Goal: Transaction & Acquisition: Purchase product/service

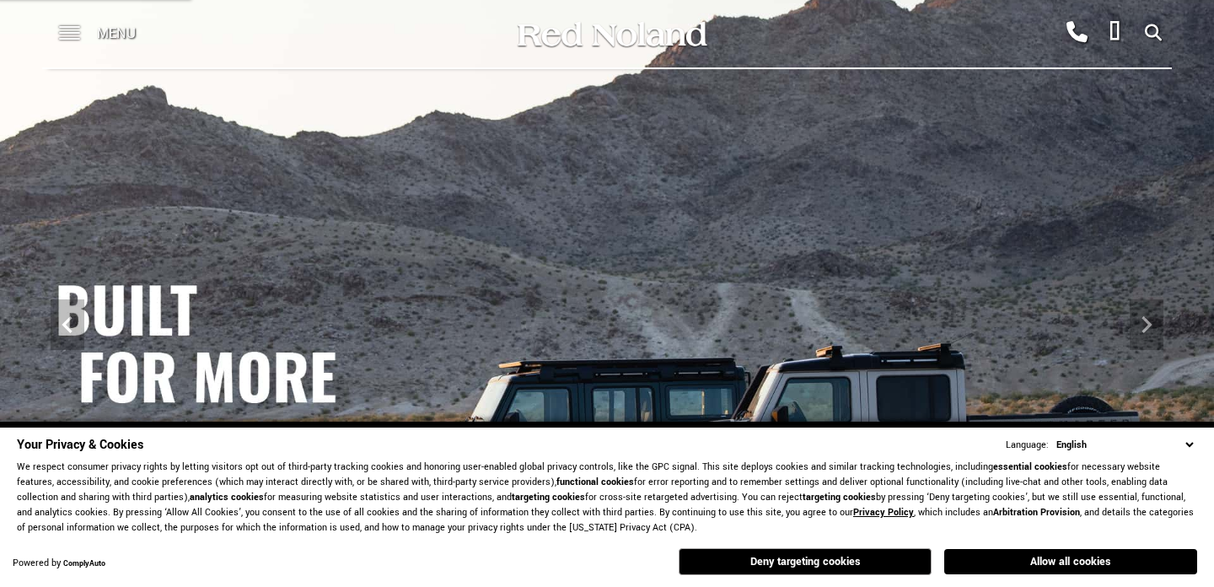
scroll to position [174, 0]
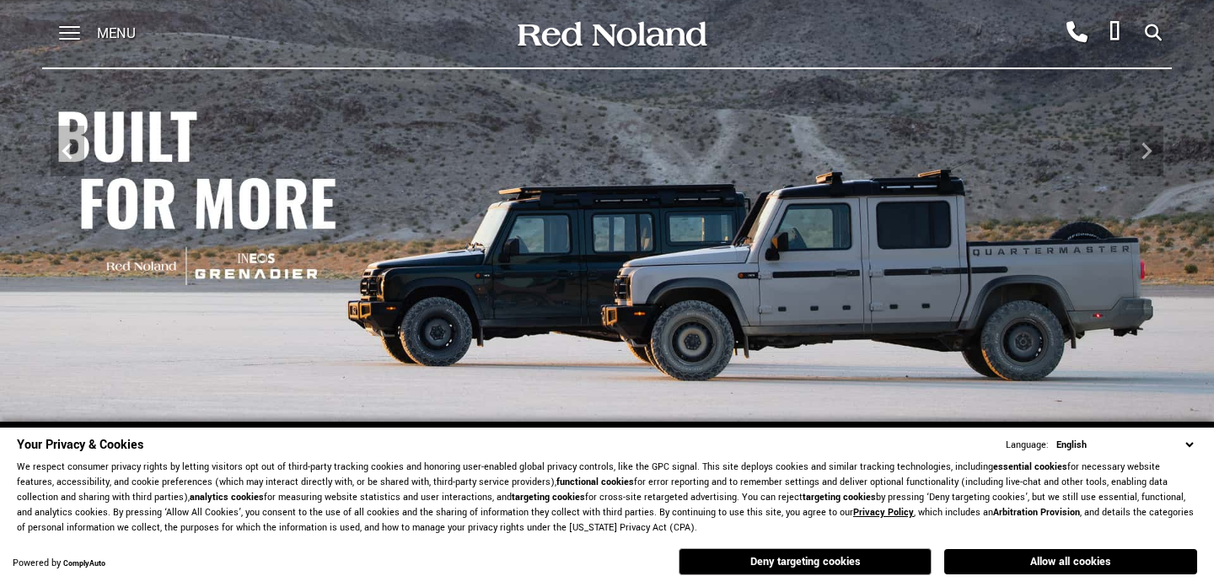
click at [881, 560] on button "Deny targeting cookies" at bounding box center [805, 561] width 253 height 27
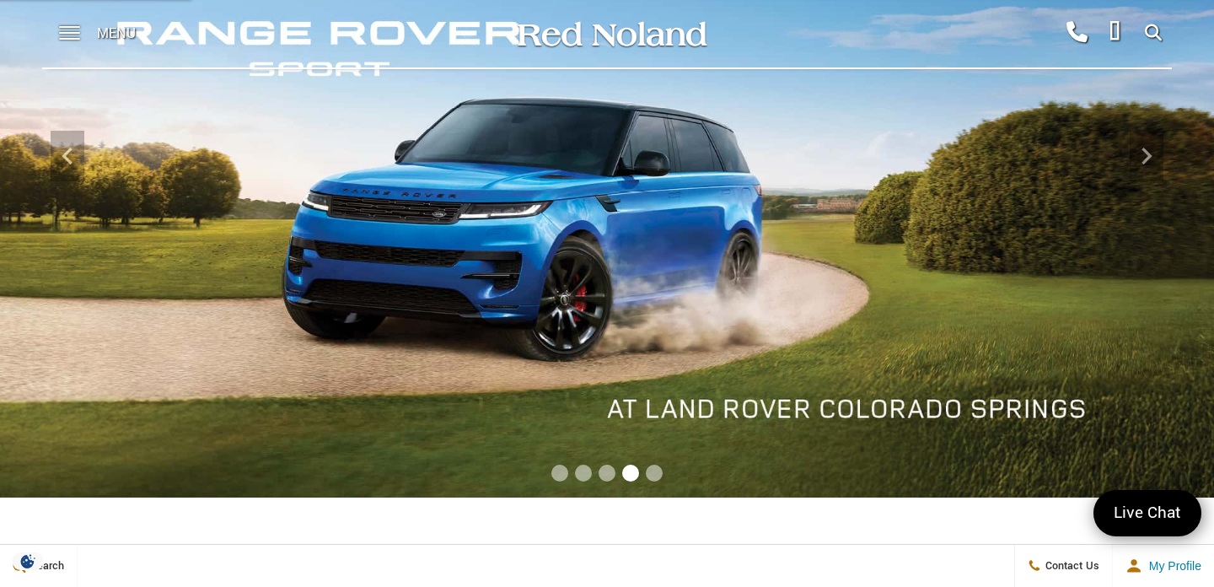
scroll to position [170, 0]
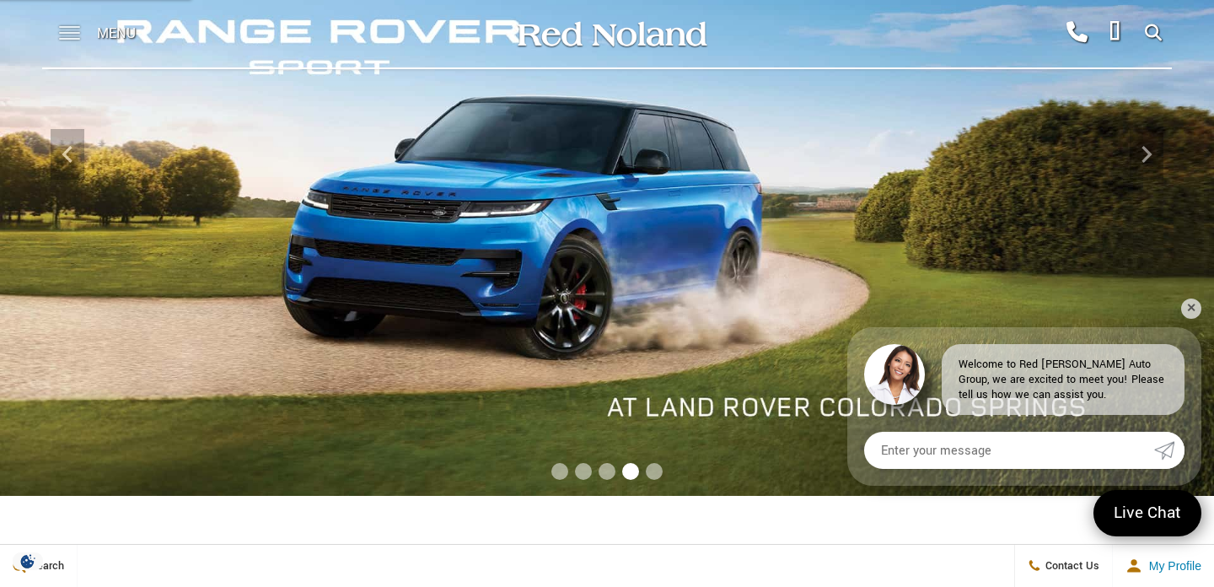
click at [72, 28] on span at bounding box center [69, 27] width 21 height 2
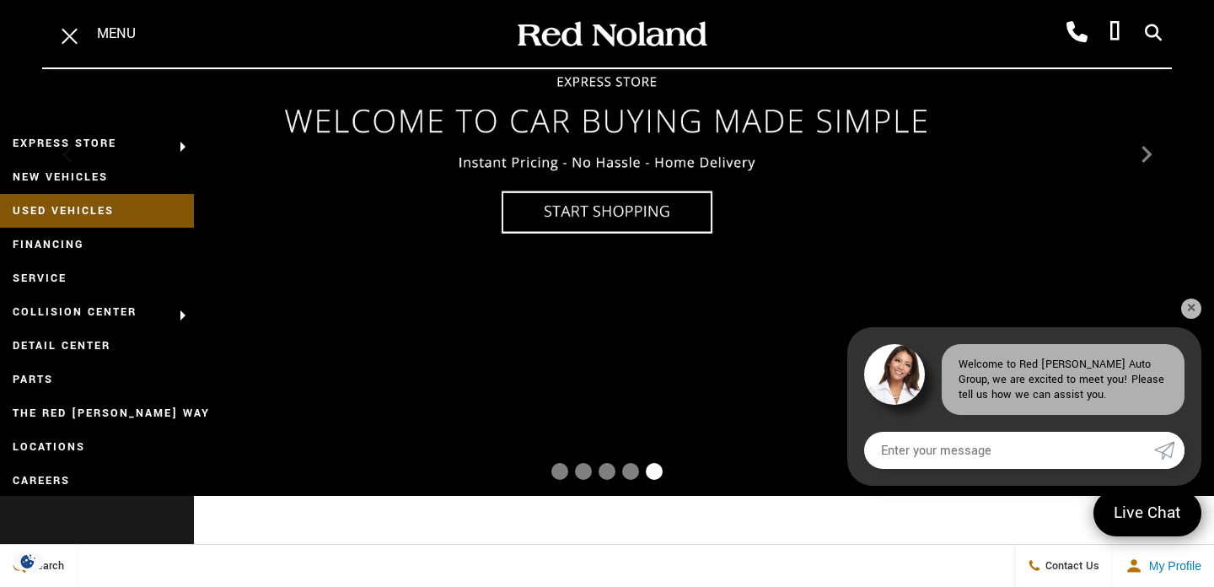
click at [94, 202] on link "Used Vehicles" at bounding box center [97, 211] width 194 height 34
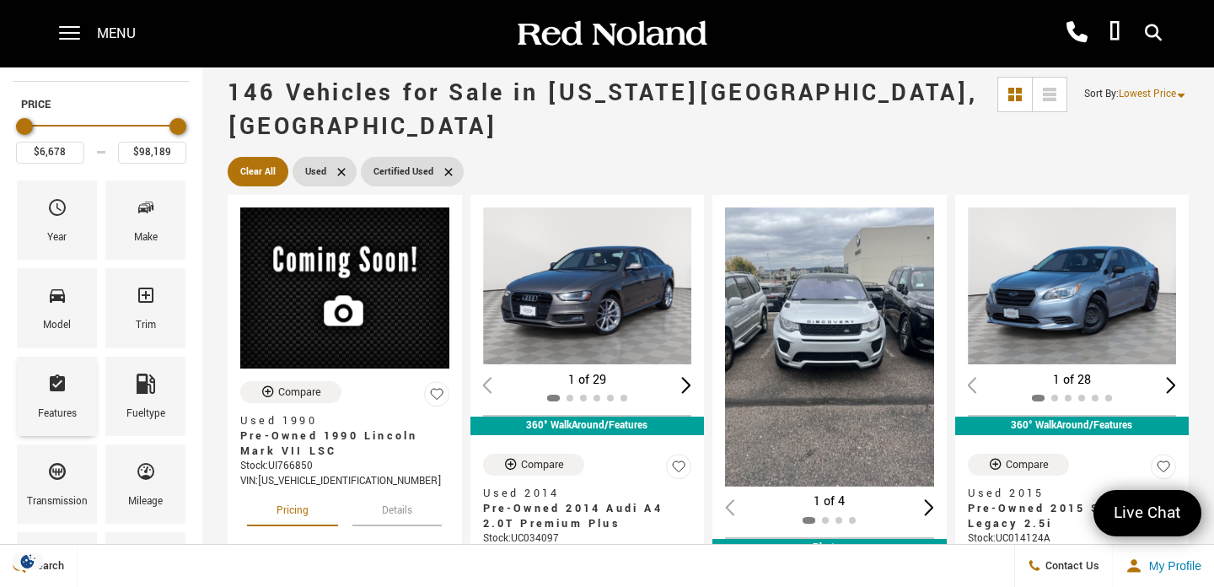
scroll to position [86, 0]
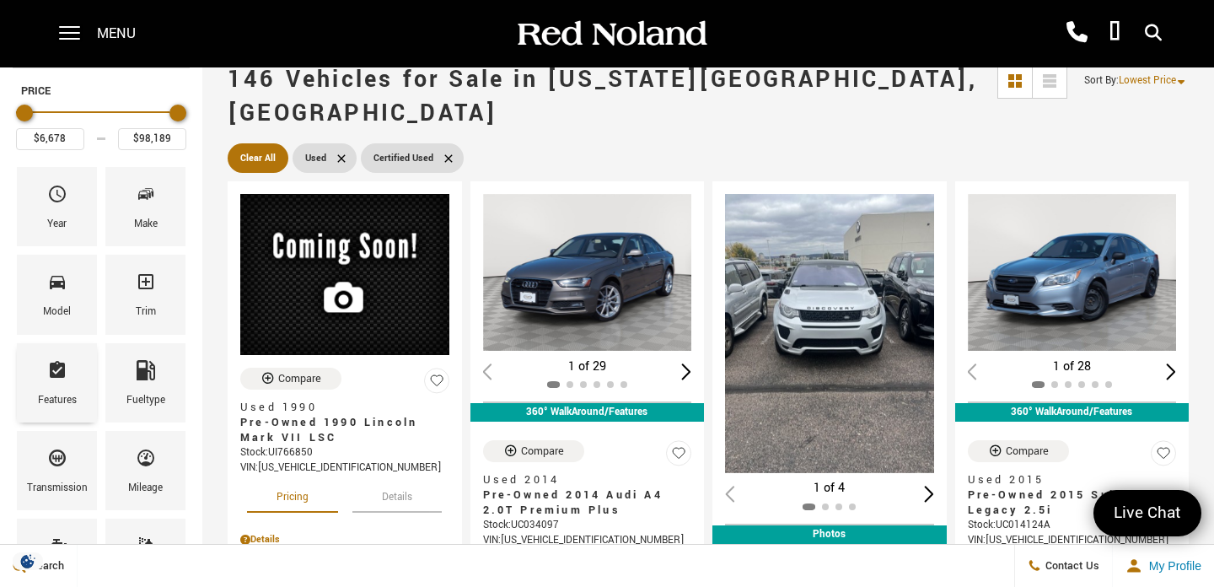
click at [67, 383] on div "Features" at bounding box center [57, 382] width 80 height 79
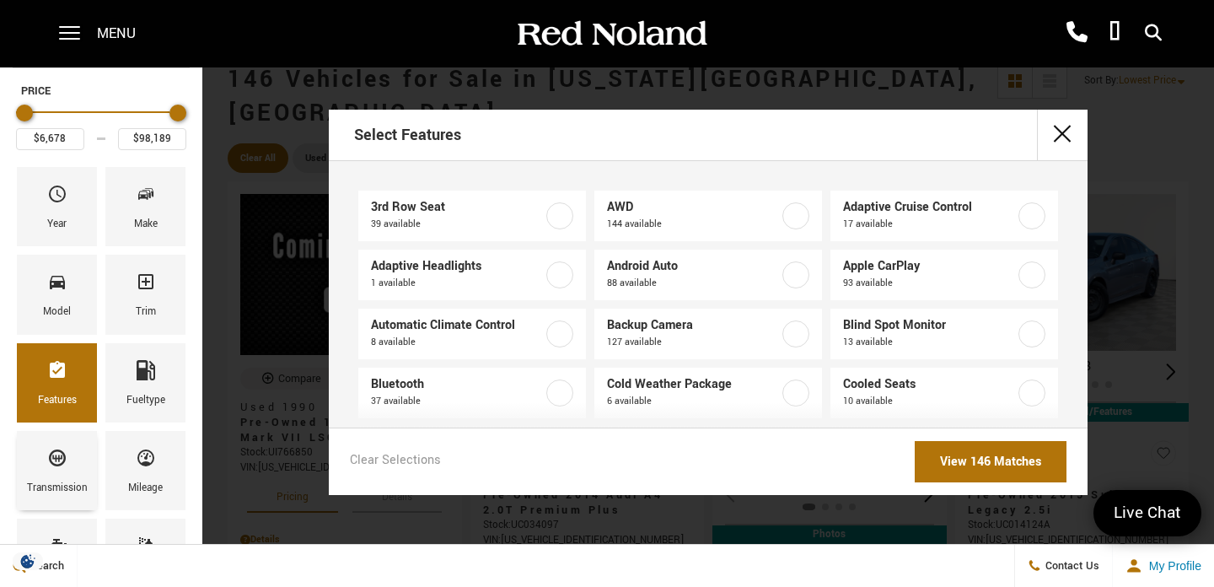
click at [58, 461] on icon "Transmission" at bounding box center [57, 458] width 20 height 20
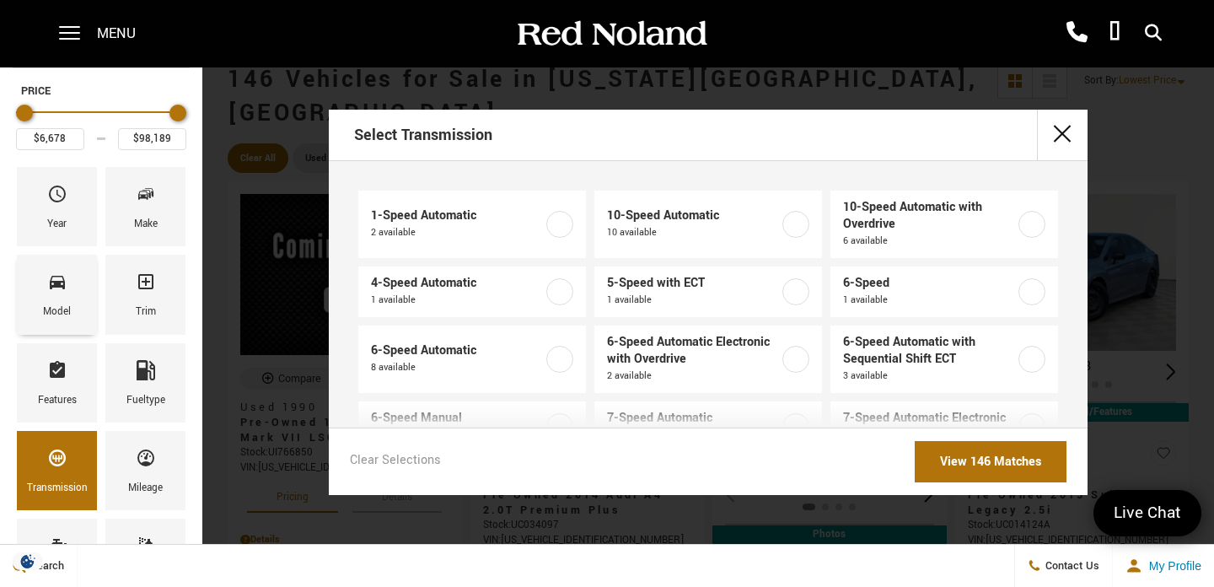
click at [61, 311] on div "Model" at bounding box center [57, 312] width 28 height 19
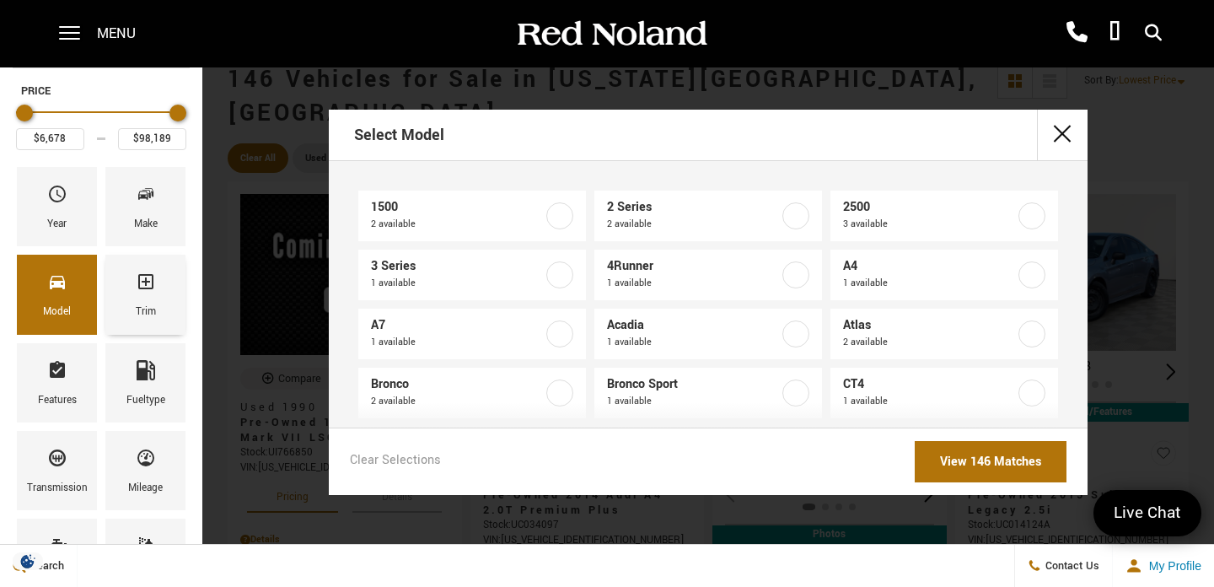
click at [152, 303] on div "Trim" at bounding box center [146, 312] width 20 height 19
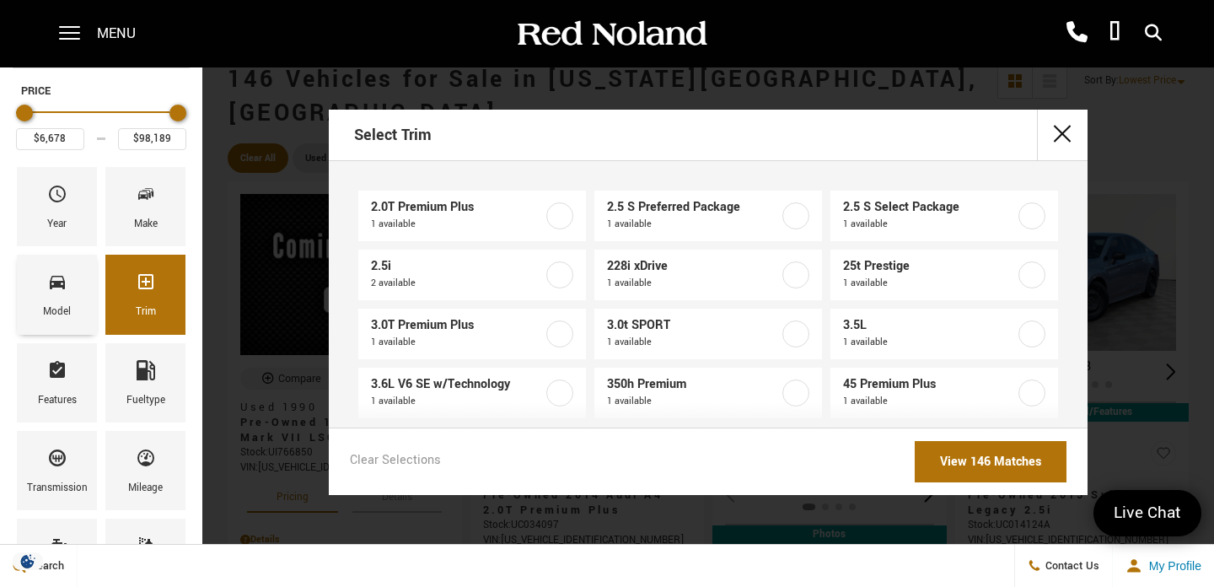
click at [77, 286] on div "Model" at bounding box center [57, 294] width 80 height 79
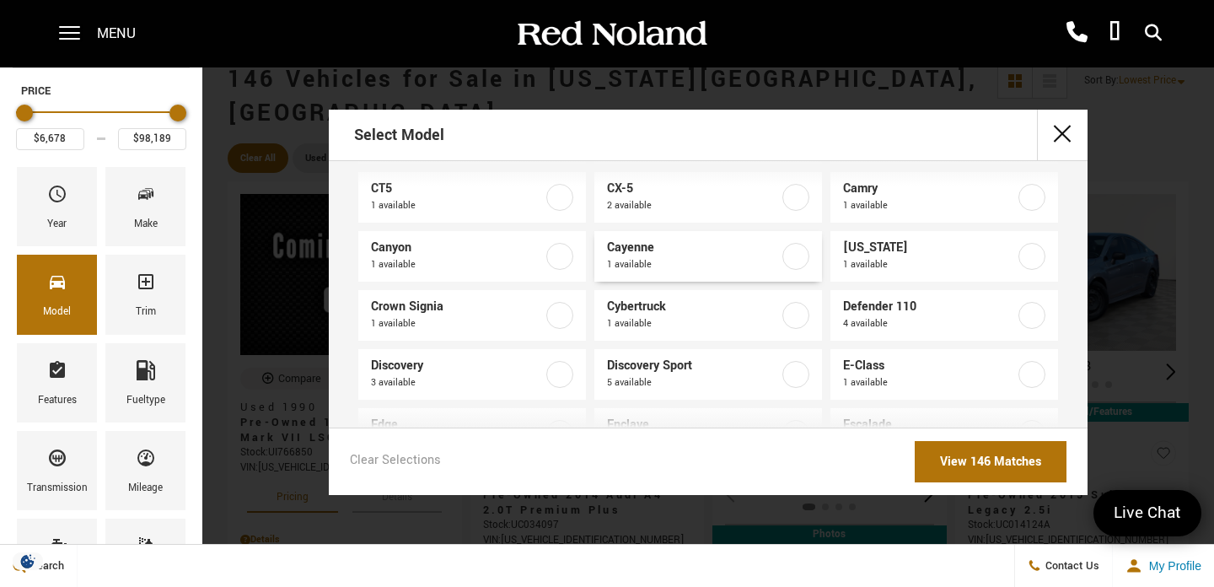
scroll to position [279, 0]
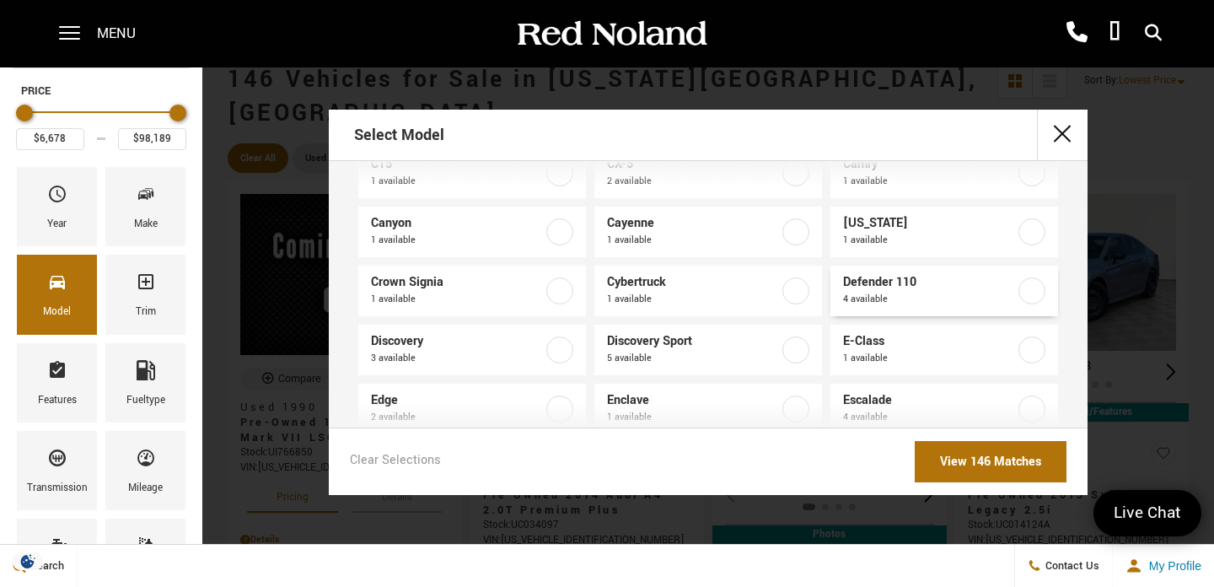
click at [1024, 297] on label at bounding box center [1031, 290] width 27 height 27
type input "$57,689"
type input "$75,576"
checkbox input "true"
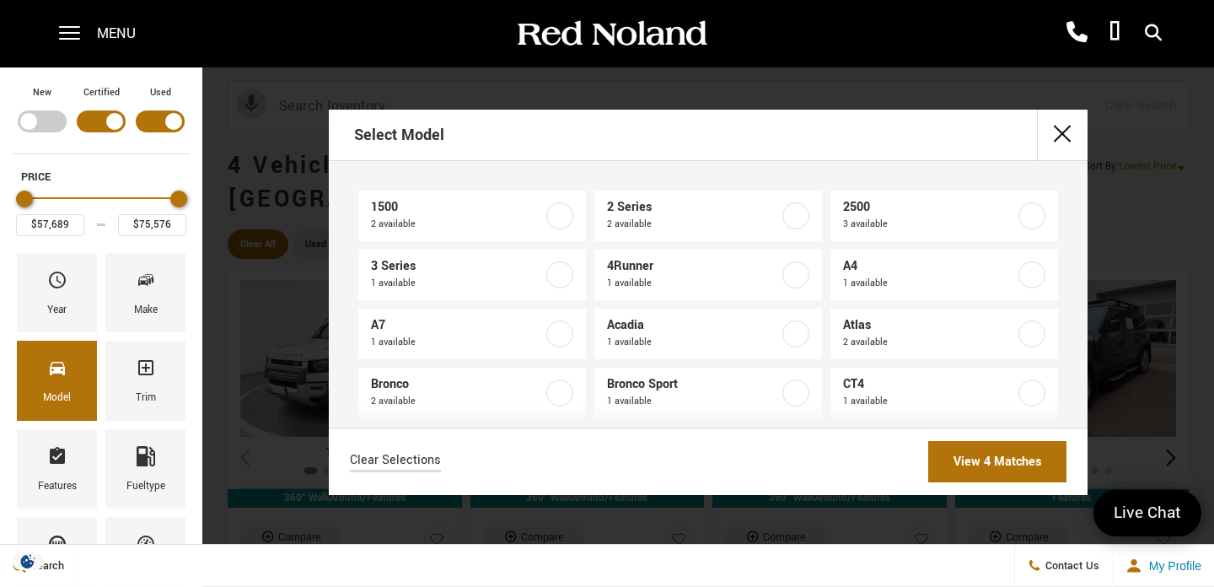
scroll to position [2, 0]
click at [798, 276] on label at bounding box center [795, 273] width 27 height 27
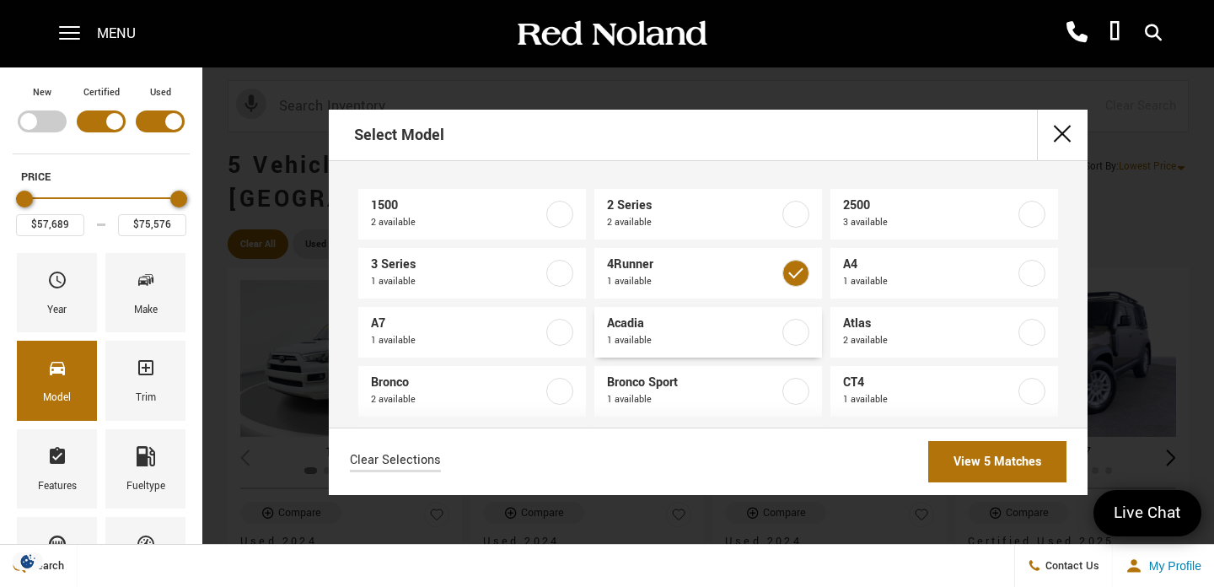
type input "$45,687"
checkbox input "true"
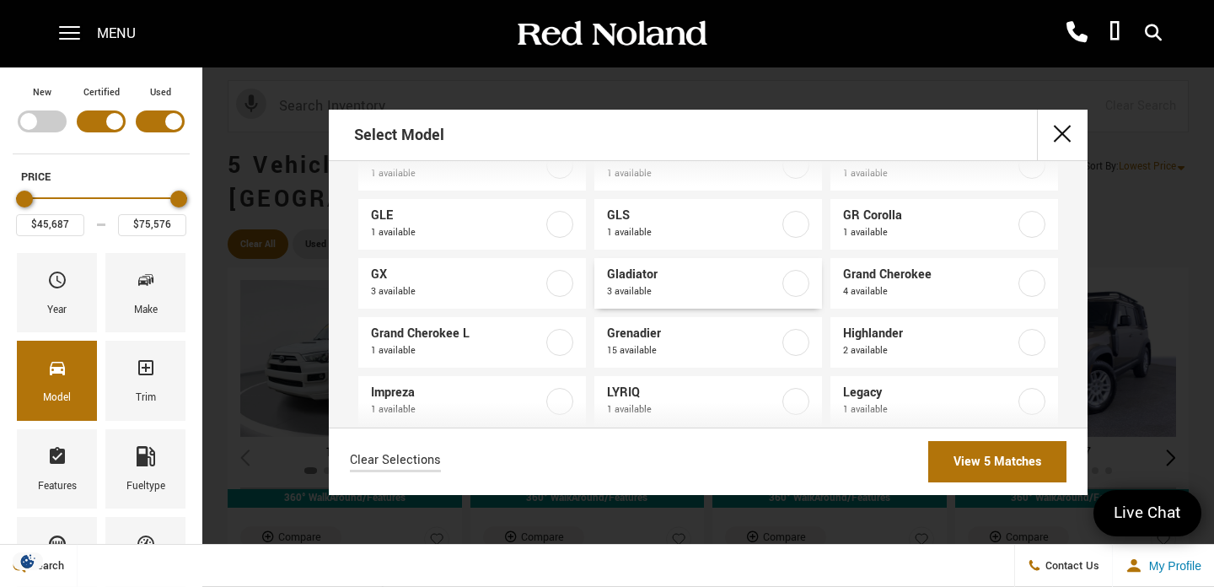
scroll to position [652, 0]
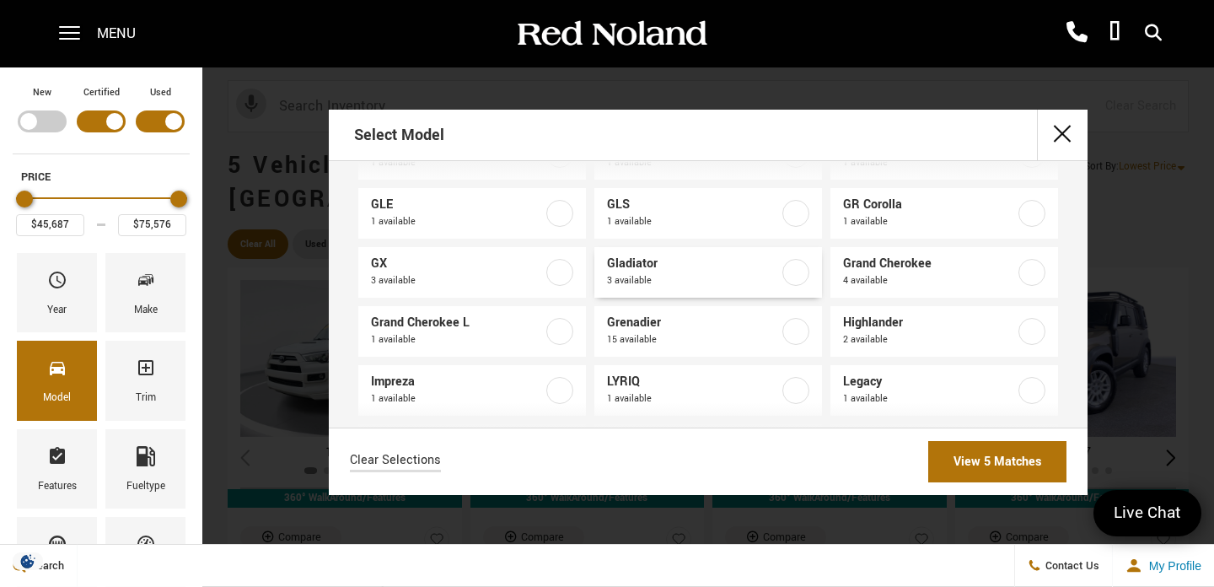
click at [701, 267] on span "Gladiator" at bounding box center [693, 263] width 172 height 17
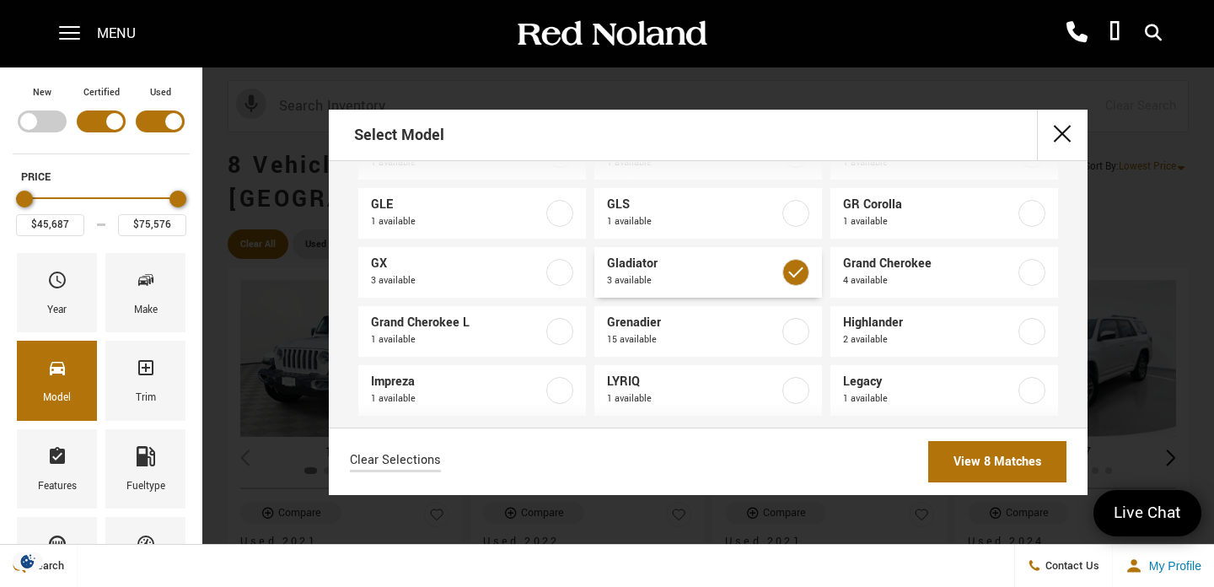
type input "$30,189"
checkbox input "true"
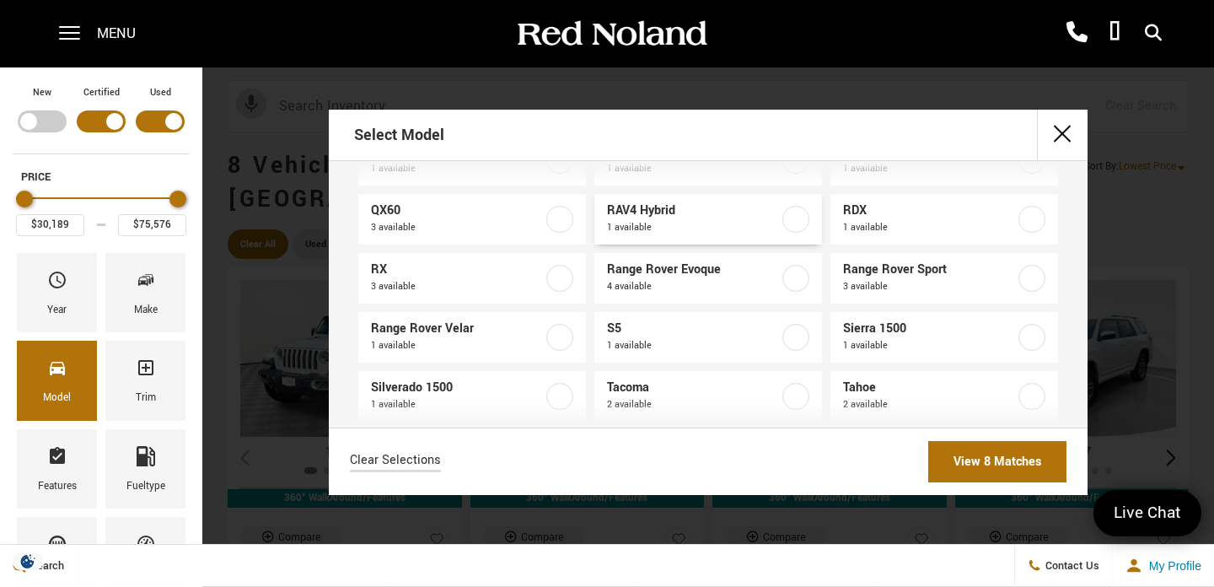
scroll to position [1127, 0]
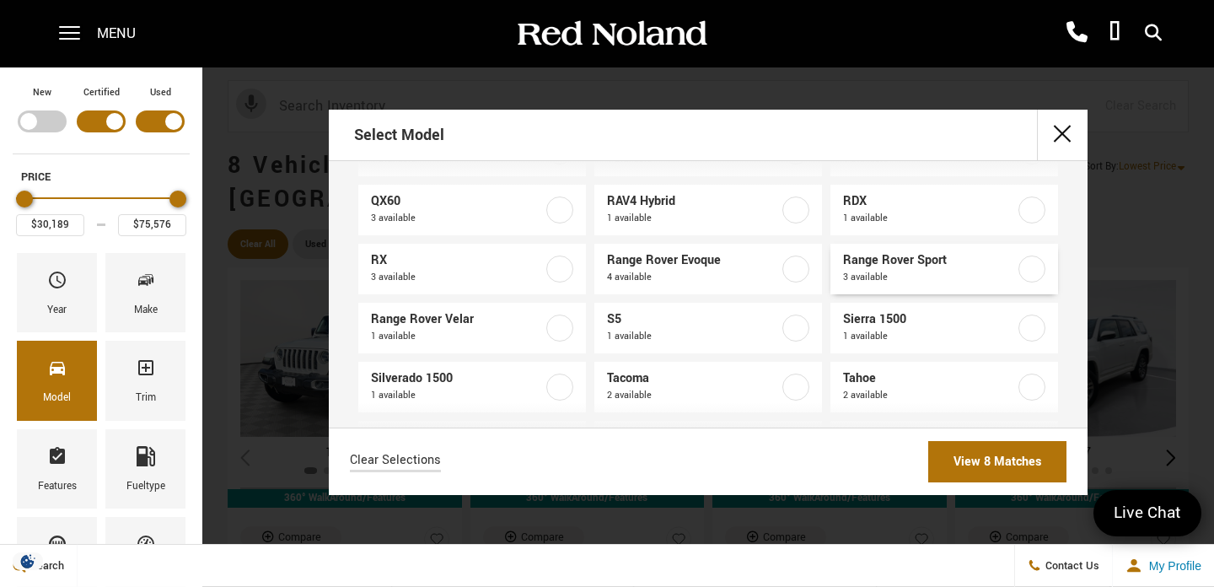
click at [885, 258] on span "Range Rover Sport" at bounding box center [929, 260] width 172 height 17
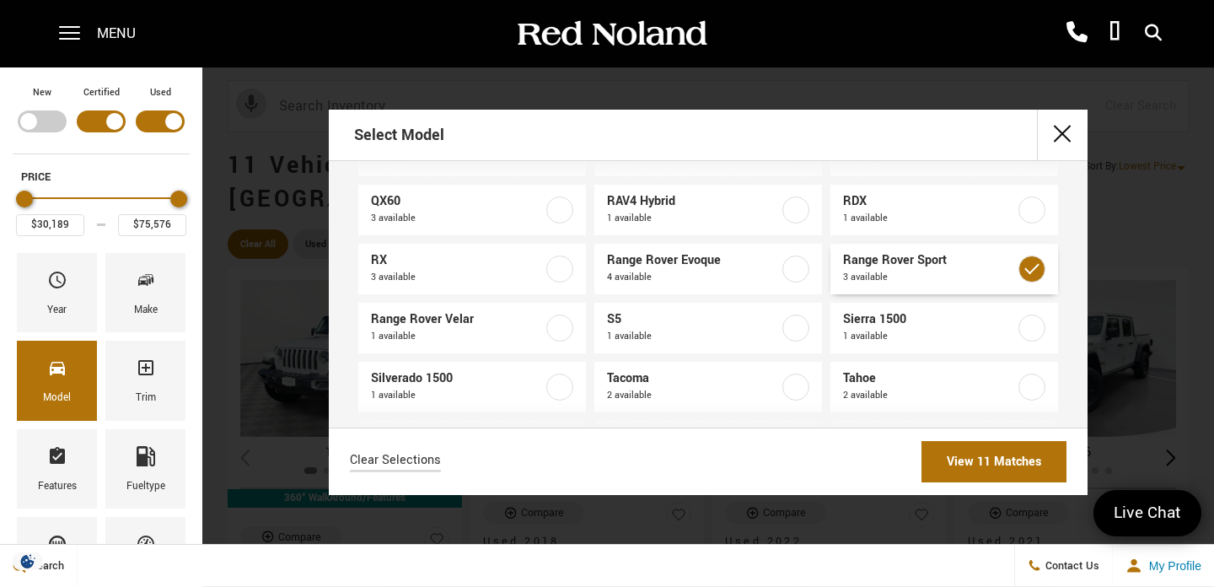
type input "$94,489"
checkbox input "true"
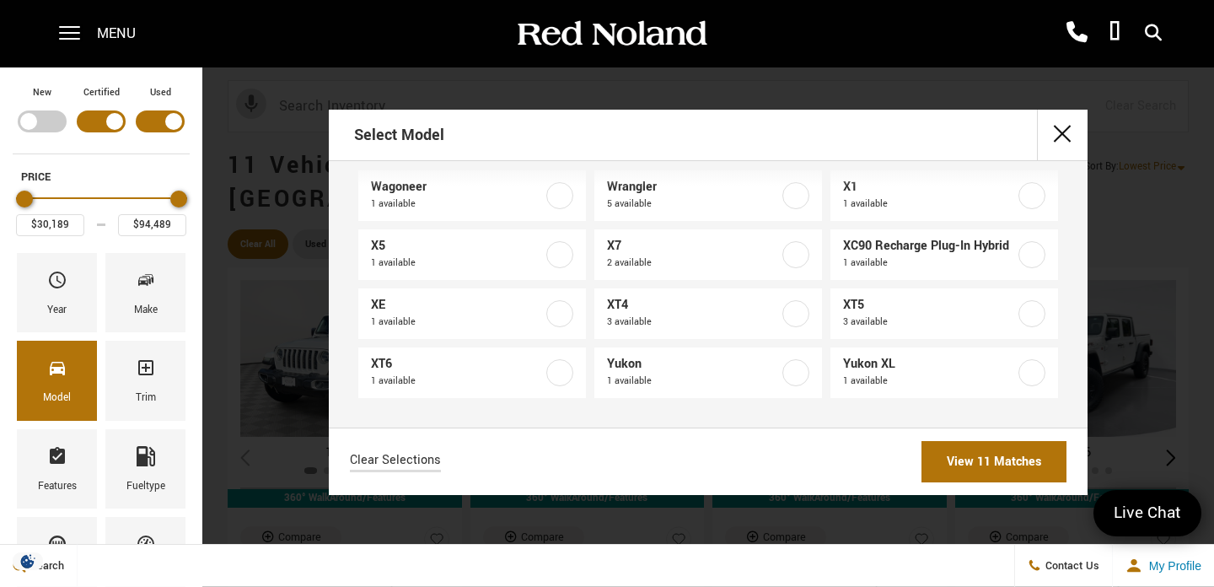
scroll to position [1377, 0]
click at [994, 460] on link "View 11 Matches" at bounding box center [993, 461] width 145 height 41
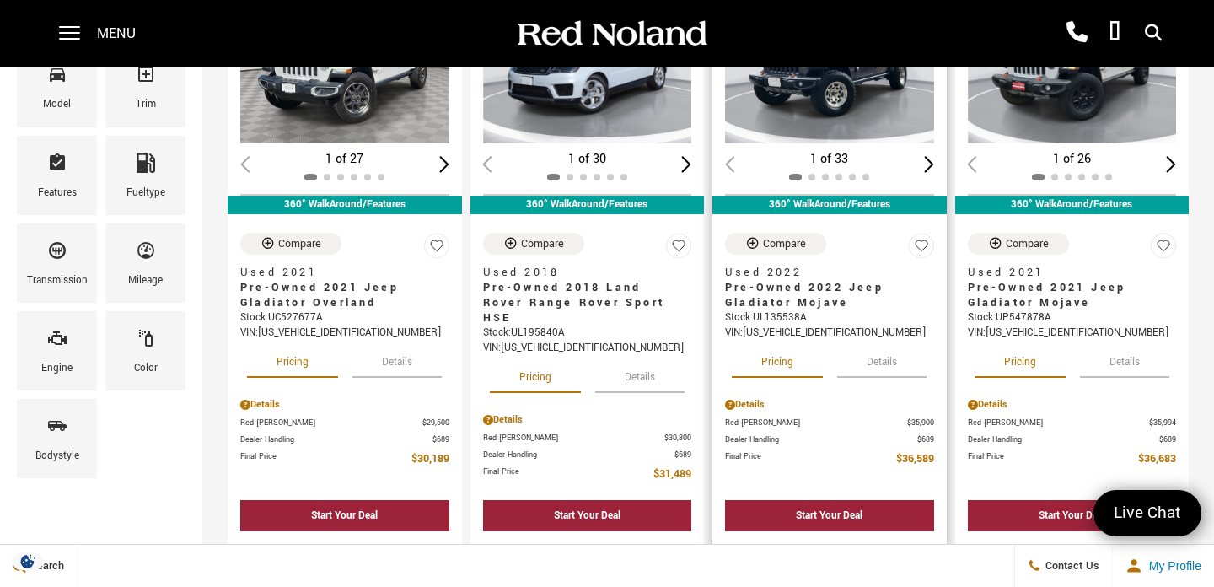
scroll to position [302, 0]
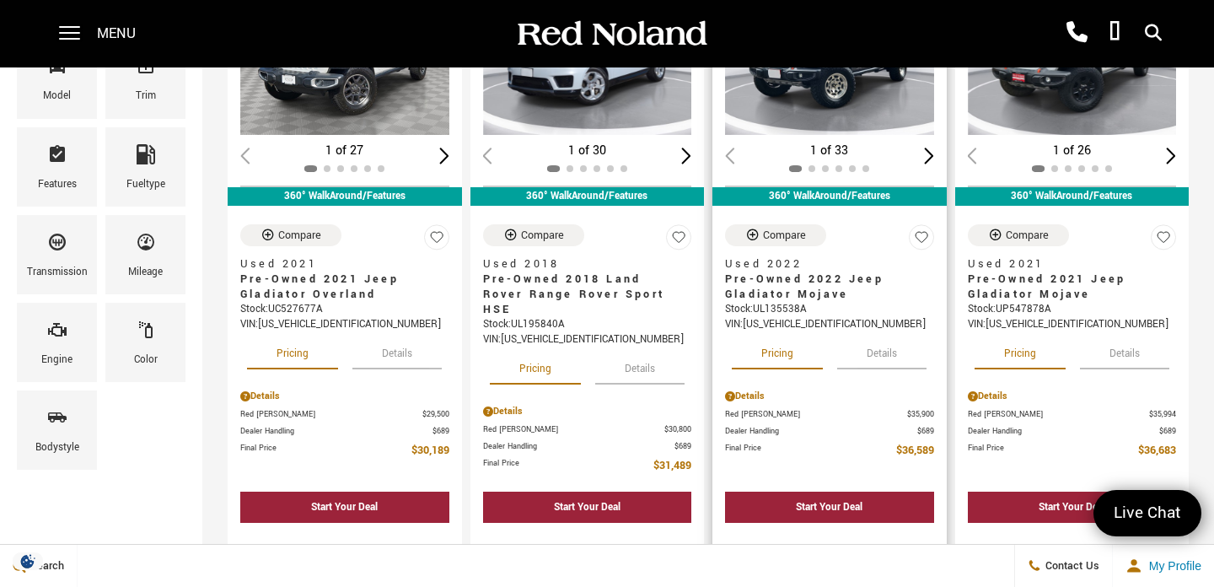
click at [882, 332] on button "Details" at bounding box center [881, 350] width 89 height 37
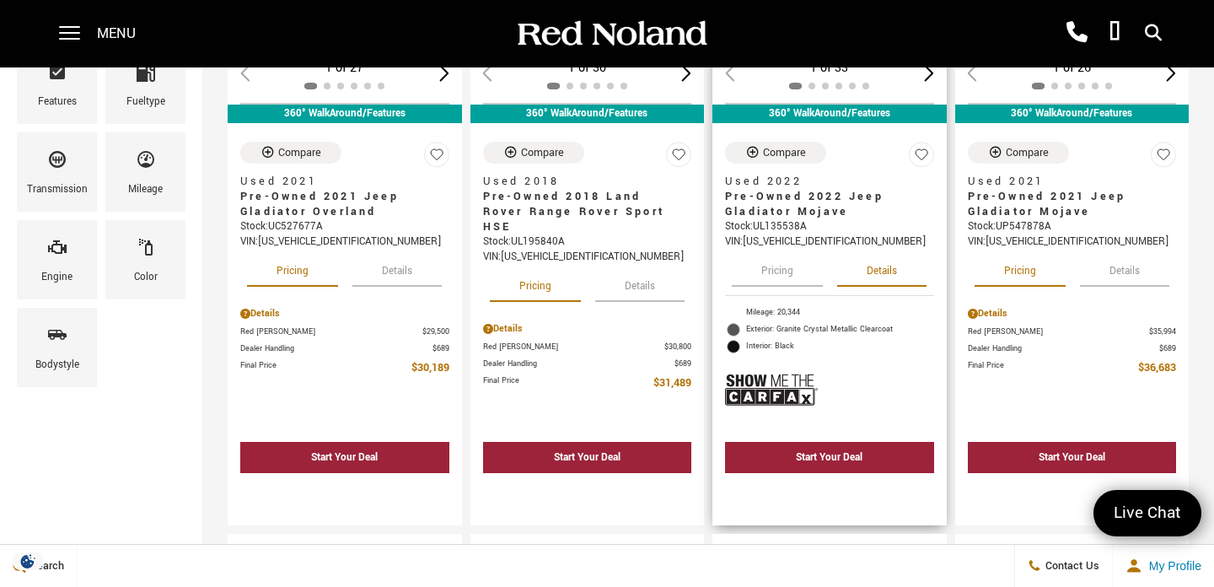
scroll to position [389, 0]
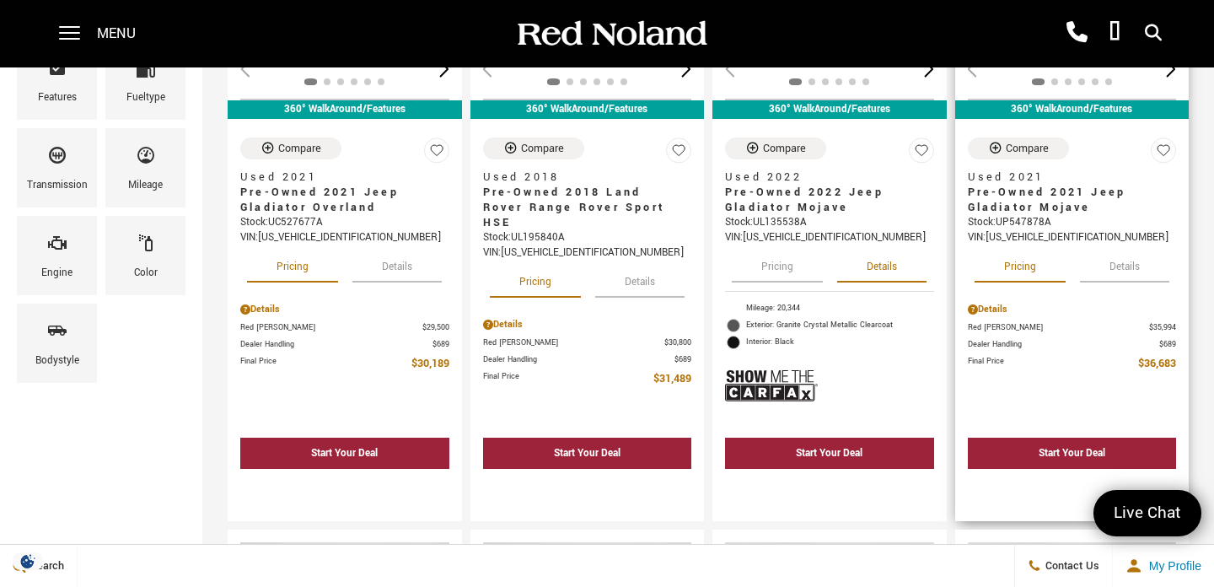
click at [1125, 245] on button "Details" at bounding box center [1124, 263] width 89 height 37
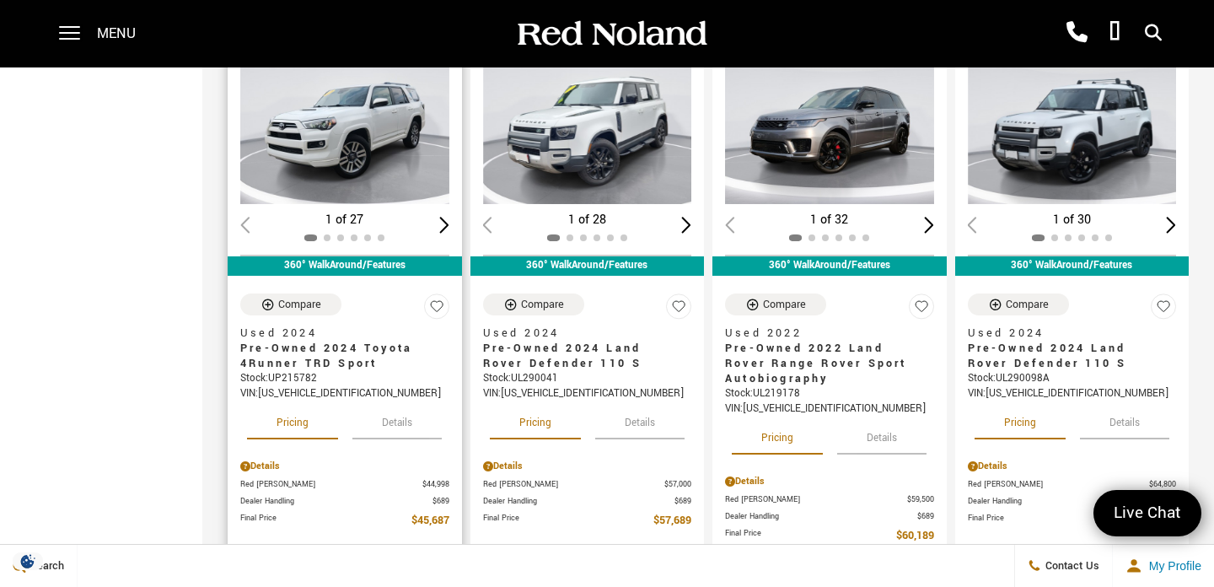
scroll to position [909, 0]
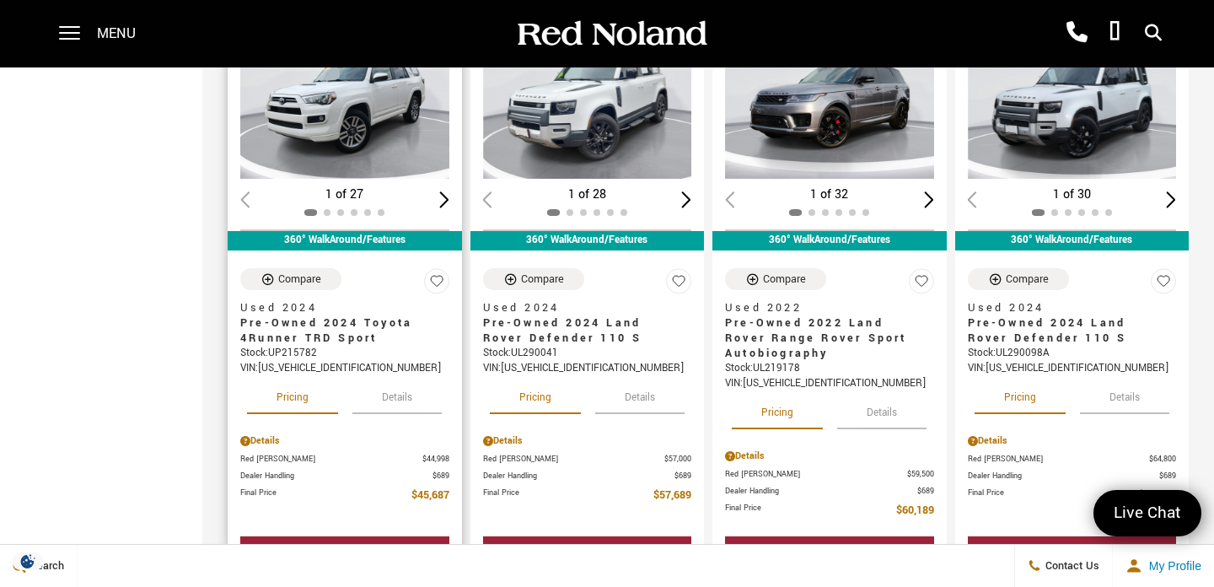
click at [397, 376] on button "Details" at bounding box center [396, 394] width 89 height 37
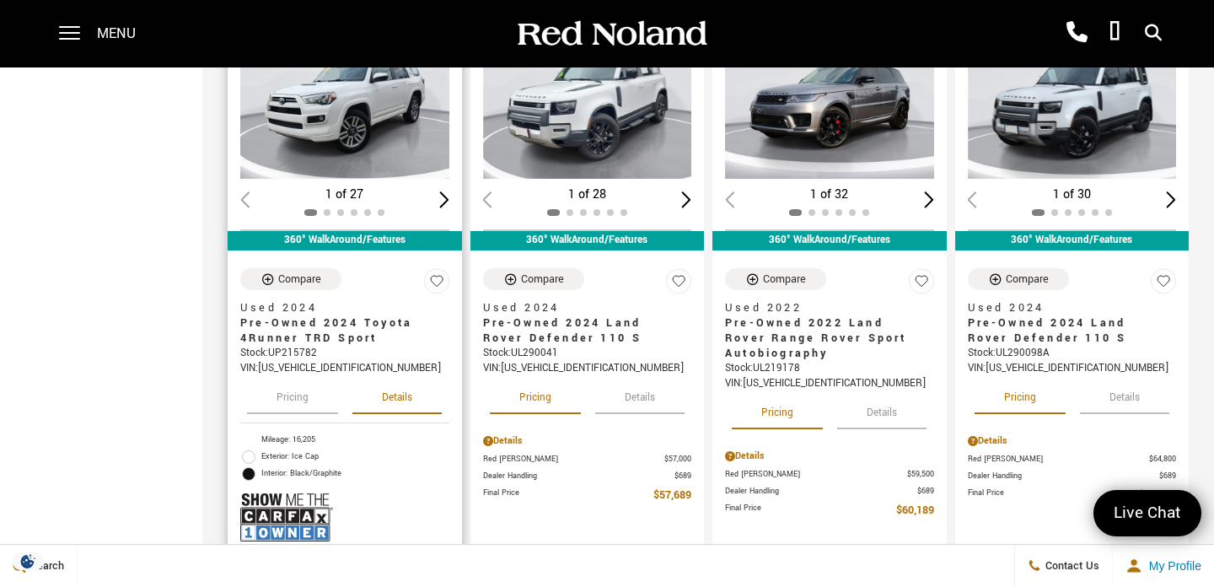
click at [329, 346] on div "Stock : UP215782" at bounding box center [344, 353] width 209 height 15
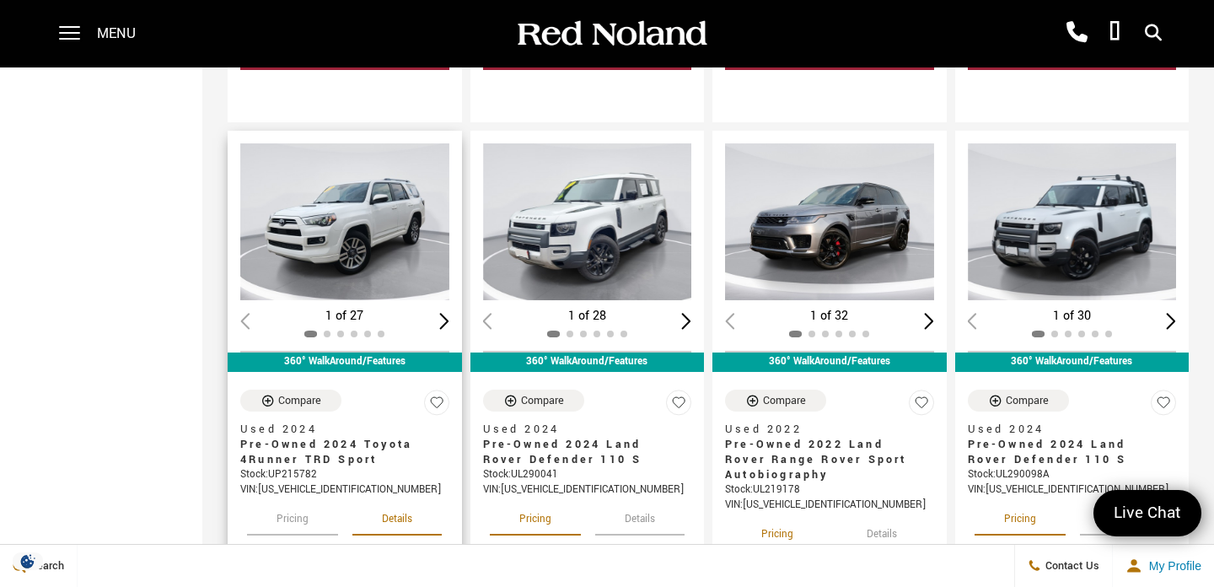
scroll to position [787, 0]
click at [346, 235] on img "1 / 2" at bounding box center [344, 221] width 209 height 157
click at [352, 143] on img "1 / 2" at bounding box center [344, 221] width 209 height 157
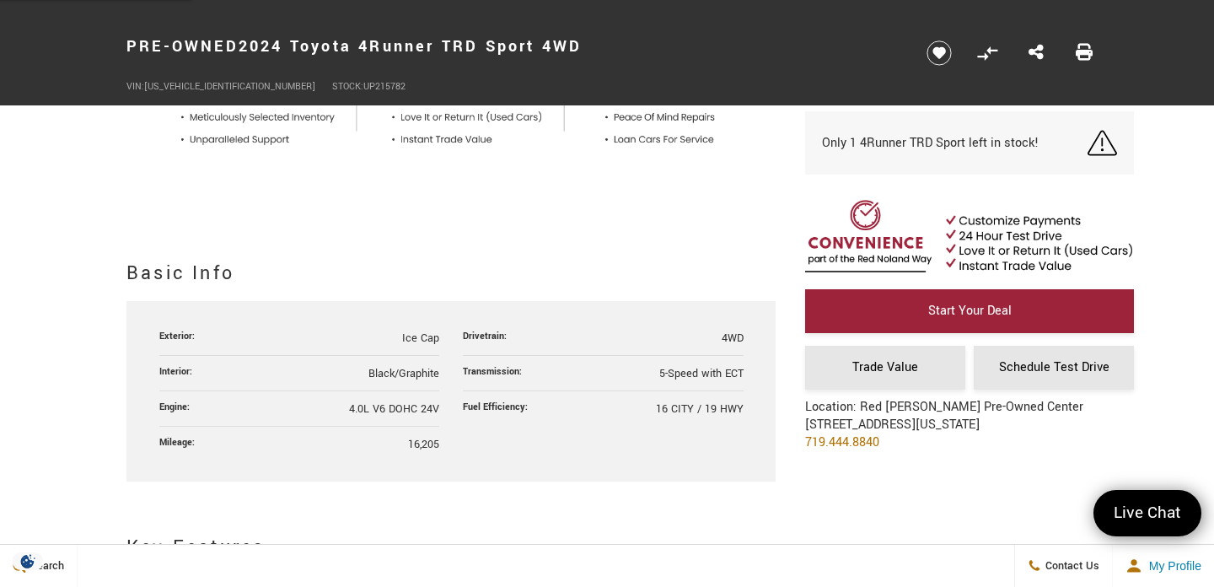
scroll to position [799, 0]
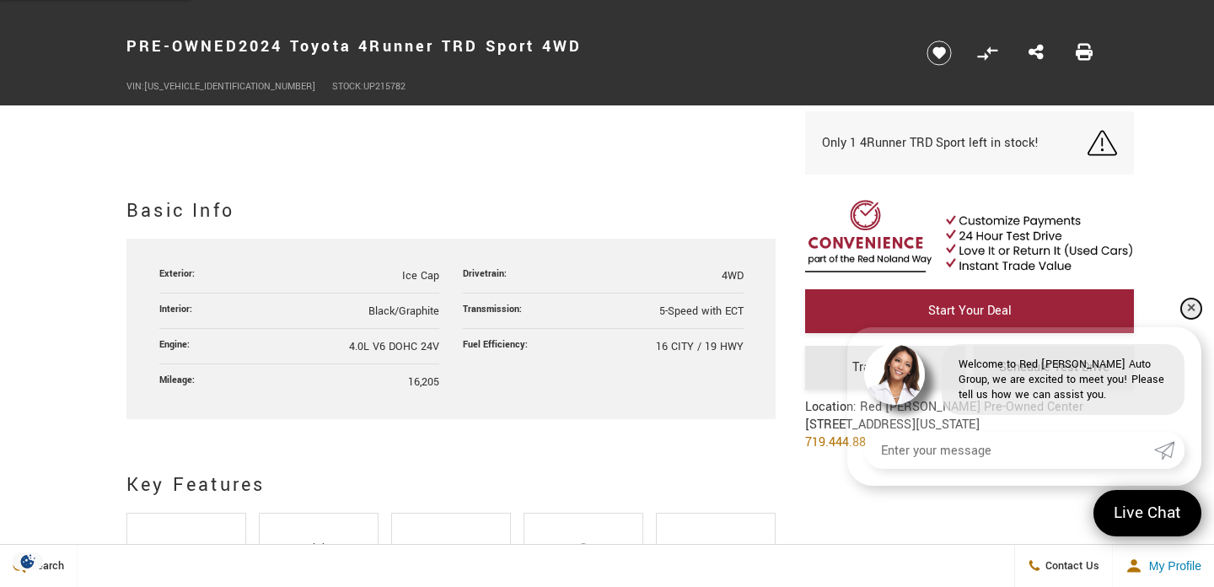
click at [1192, 311] on link "✕" at bounding box center [1191, 308] width 20 height 20
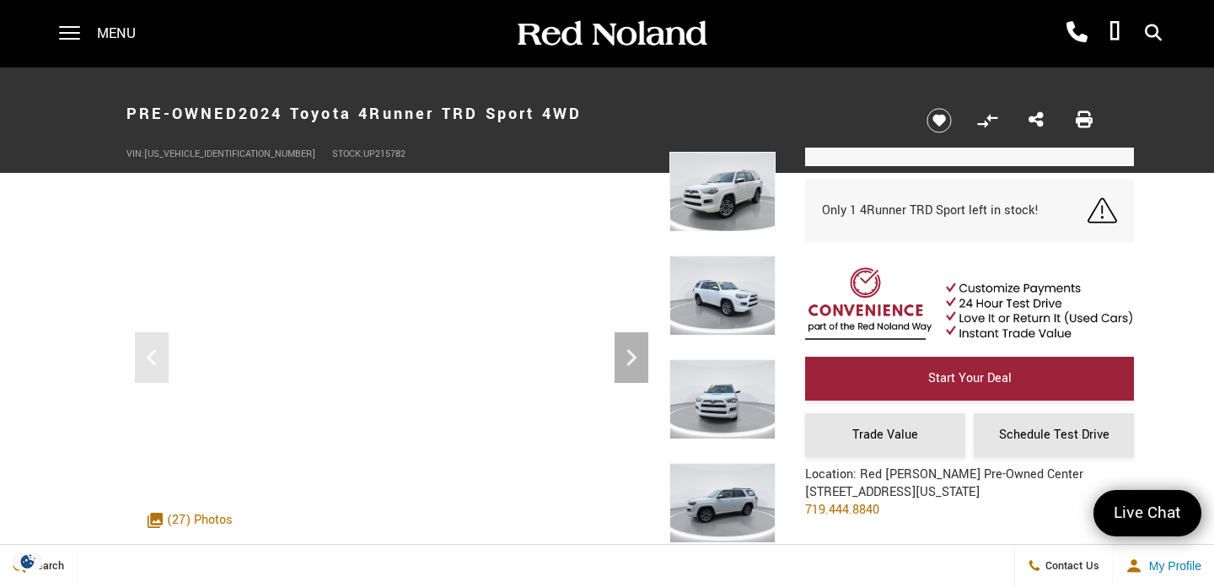
scroll to position [0, 0]
